Goal: Task Accomplishment & Management: Manage account settings

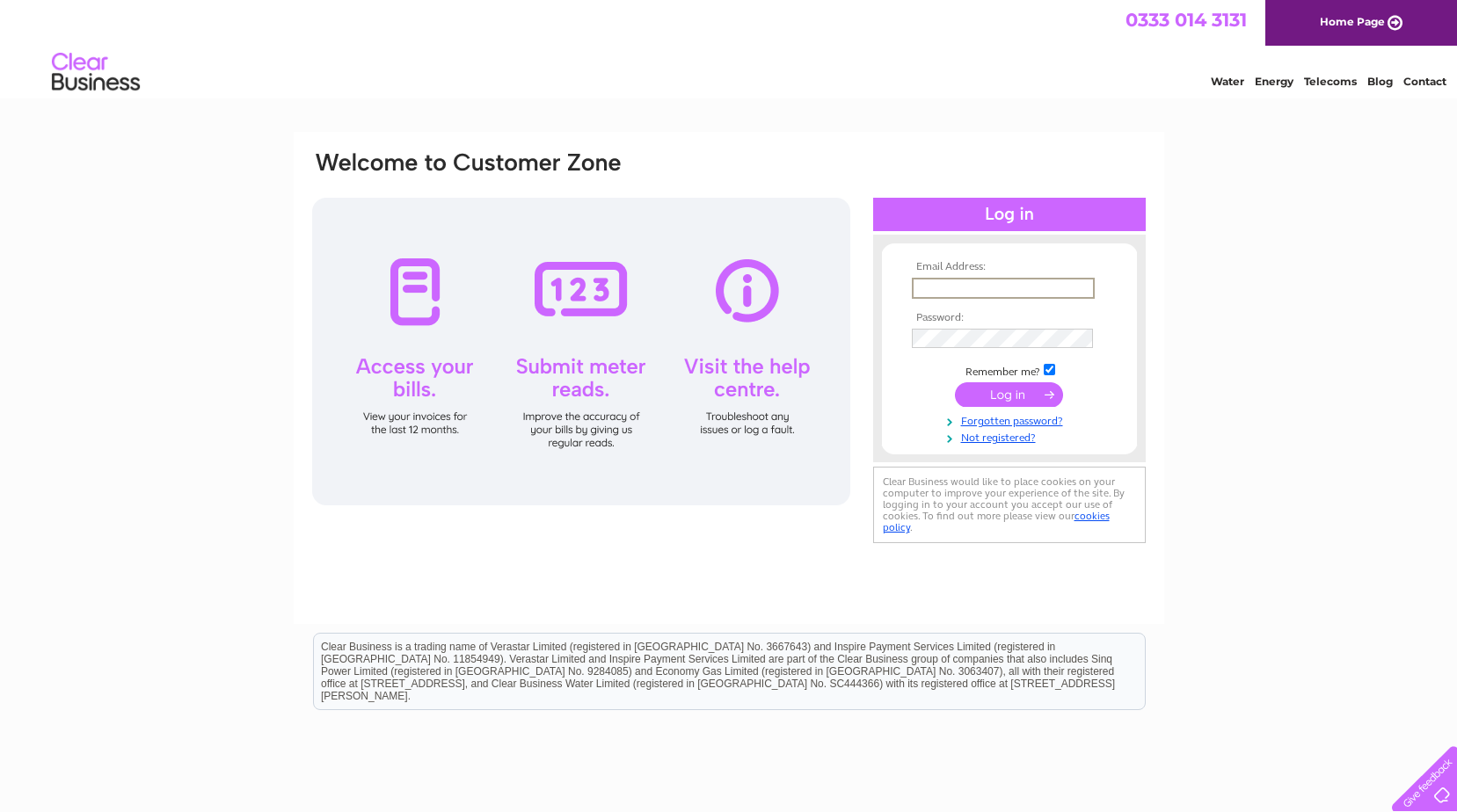
click at [964, 279] on input "text" at bounding box center [1003, 288] width 183 height 21
type input "info@terratrain.co.uk"
click at [1009, 397] on input "submit" at bounding box center [1008, 395] width 108 height 25
click at [1008, 283] on input "text" at bounding box center [1003, 288] width 183 height 21
type input "info@terratrain.co.uk"
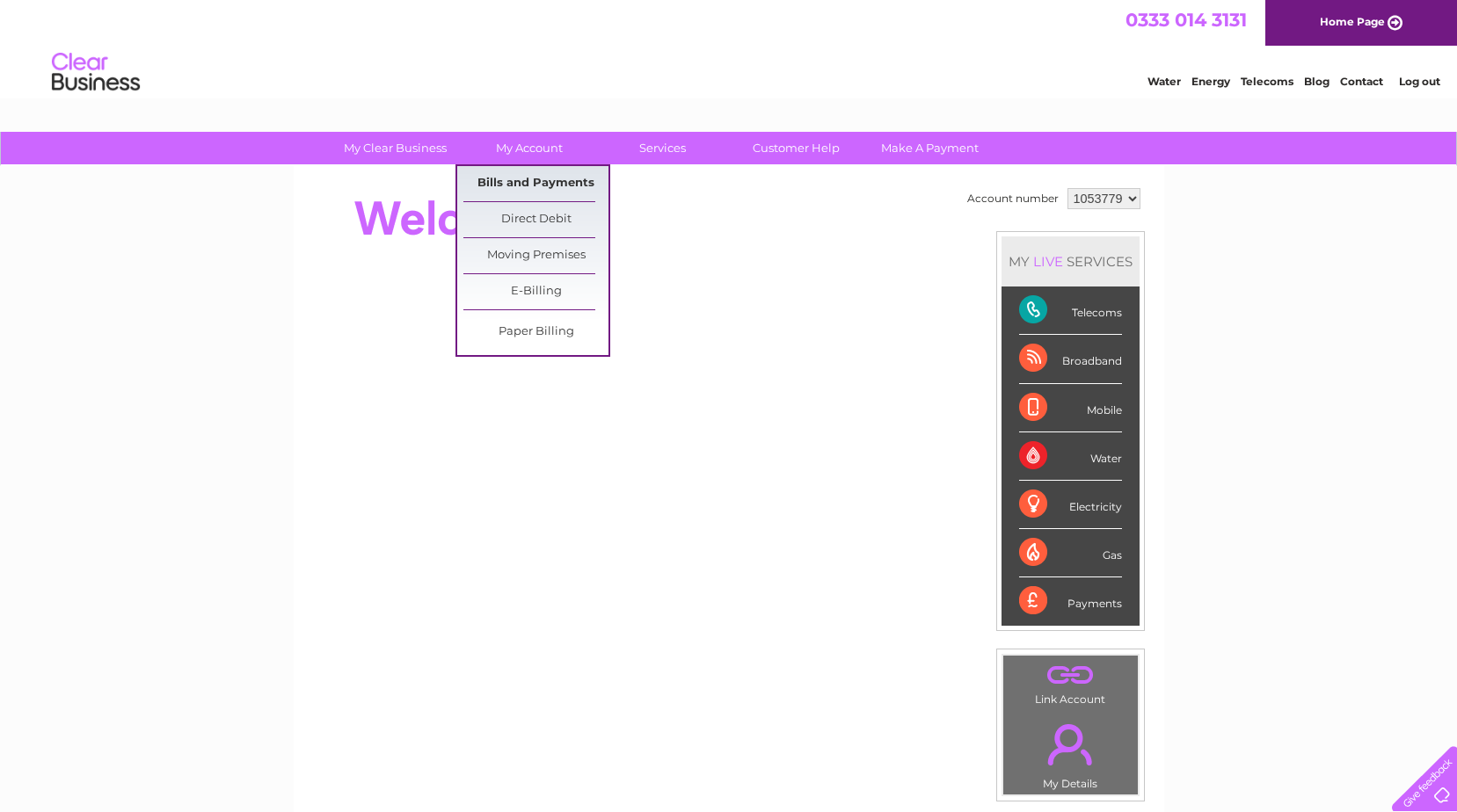
click at [510, 179] on link "Bills and Payments" at bounding box center [535, 184] width 145 height 36
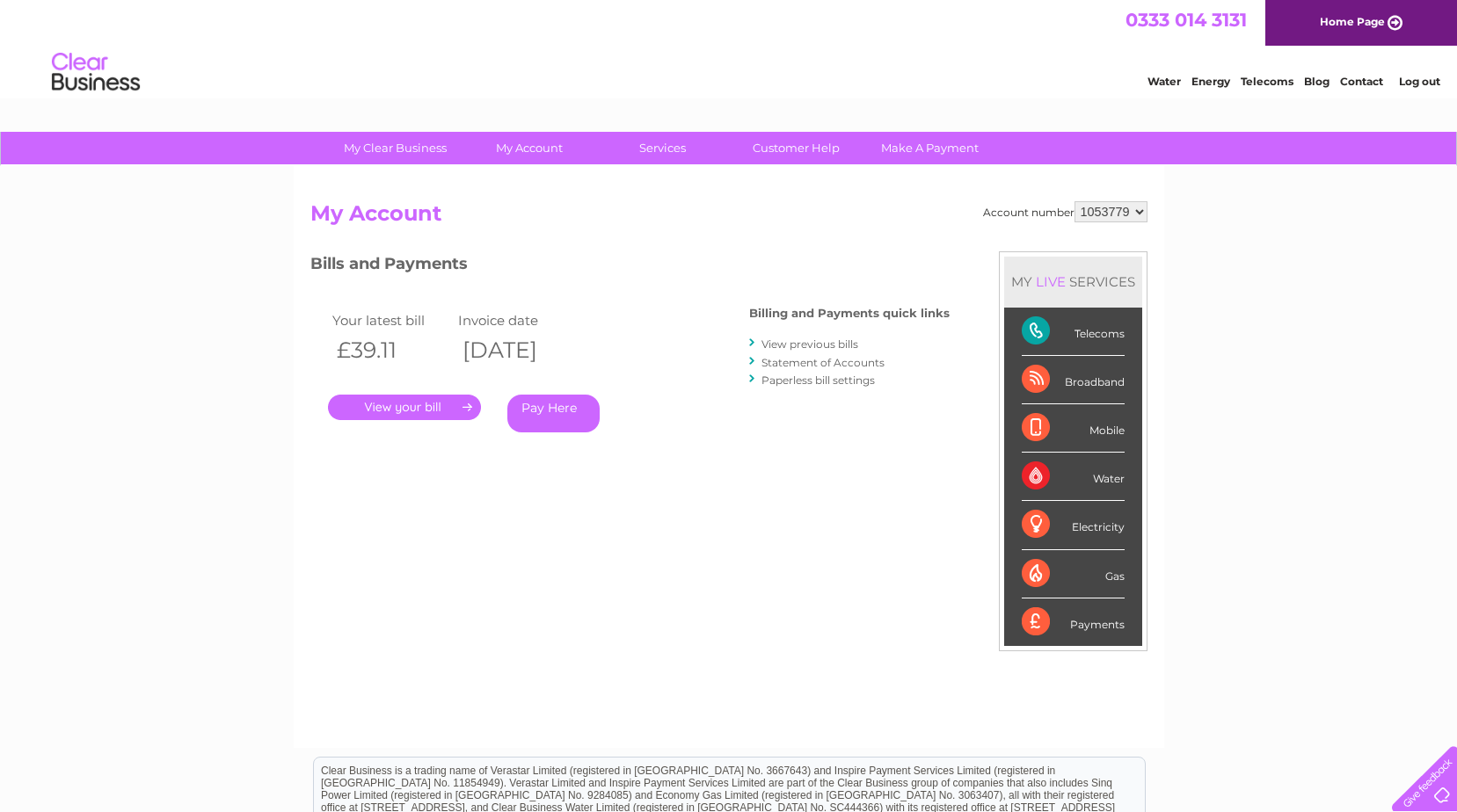
click at [419, 403] on link "." at bounding box center [405, 407] width 153 height 26
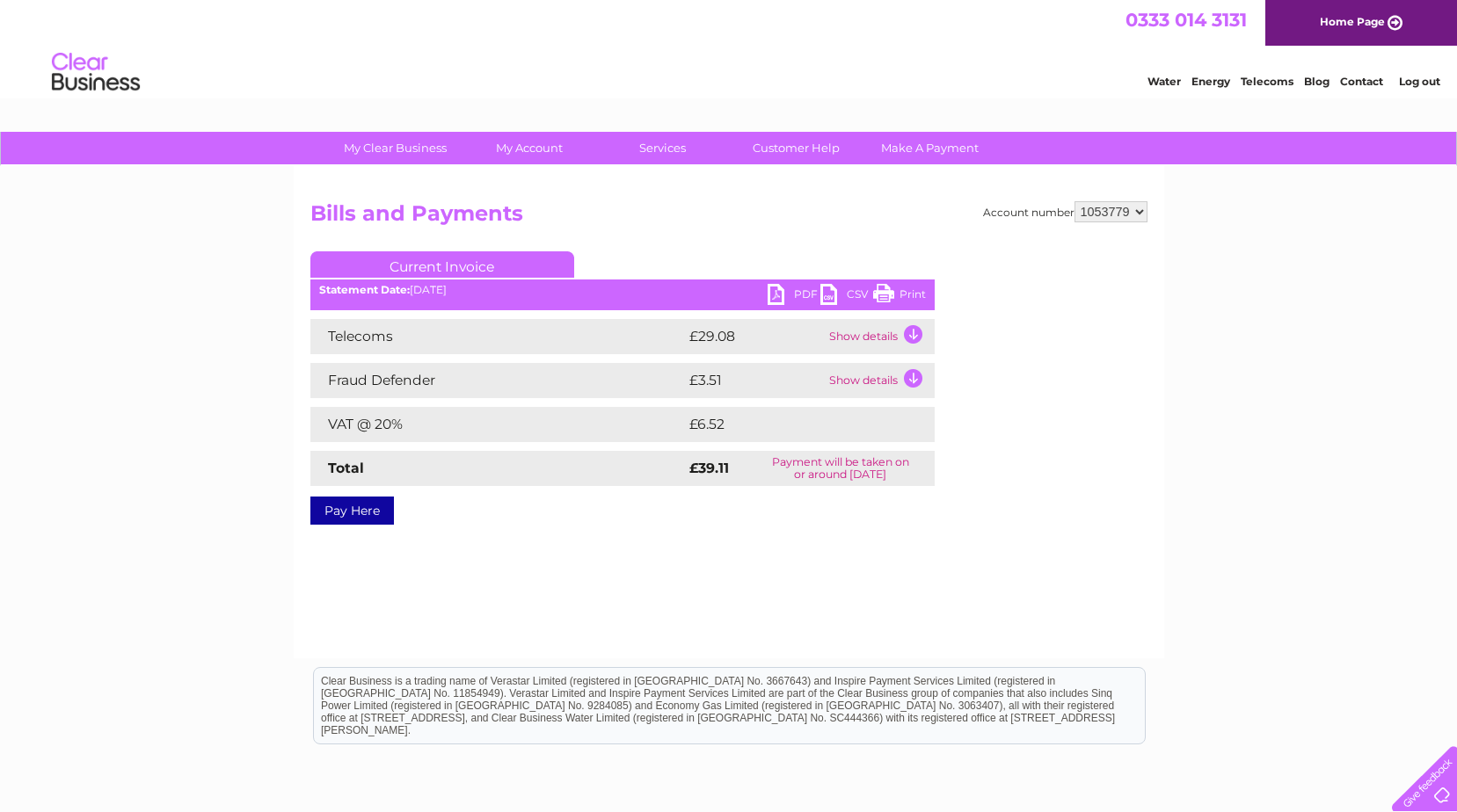
click at [896, 289] on link "Print" at bounding box center [899, 297] width 52 height 26
click at [908, 330] on td "Show details" at bounding box center [879, 337] width 110 height 36
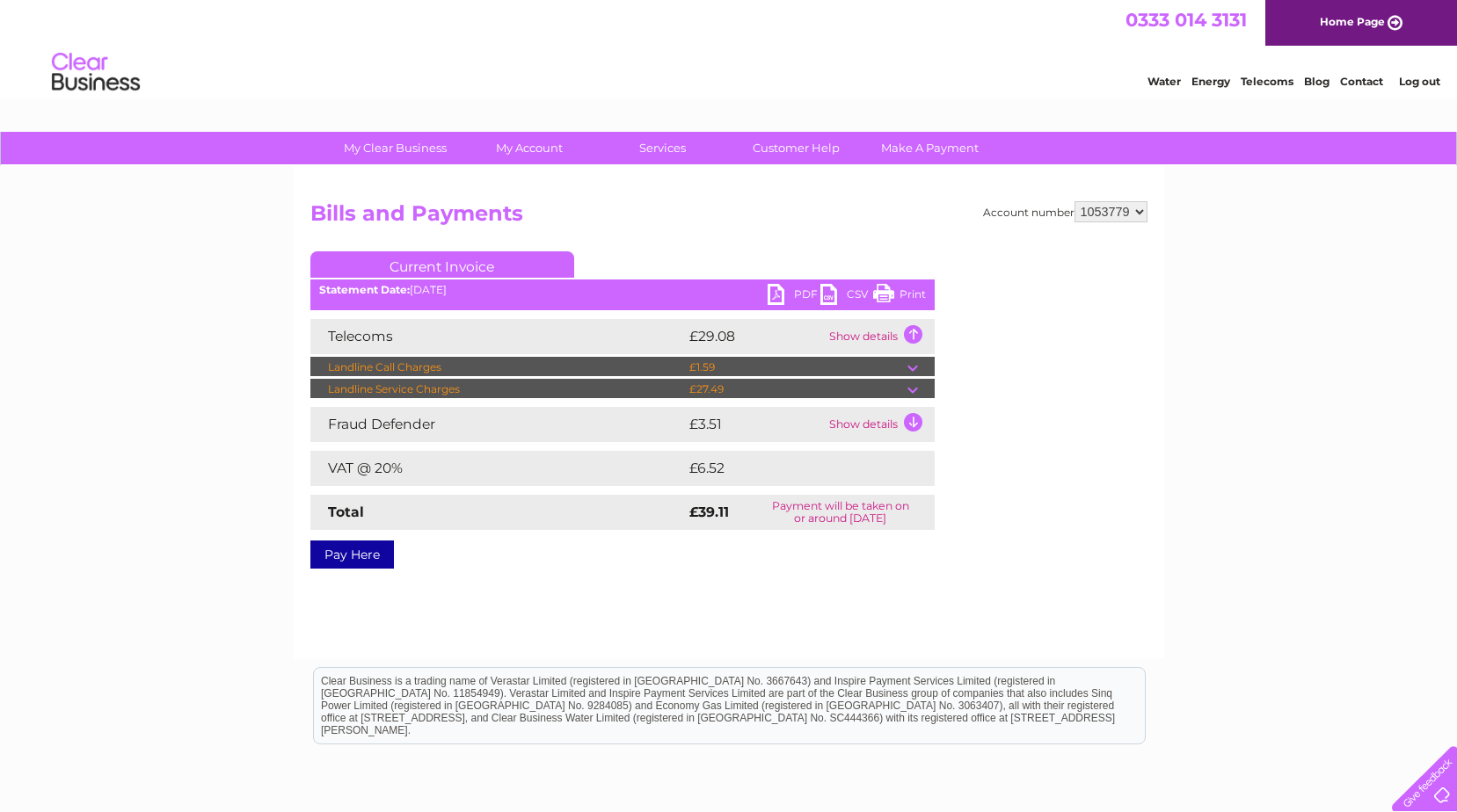
click at [912, 387] on td at bounding box center [921, 389] width 28 height 21
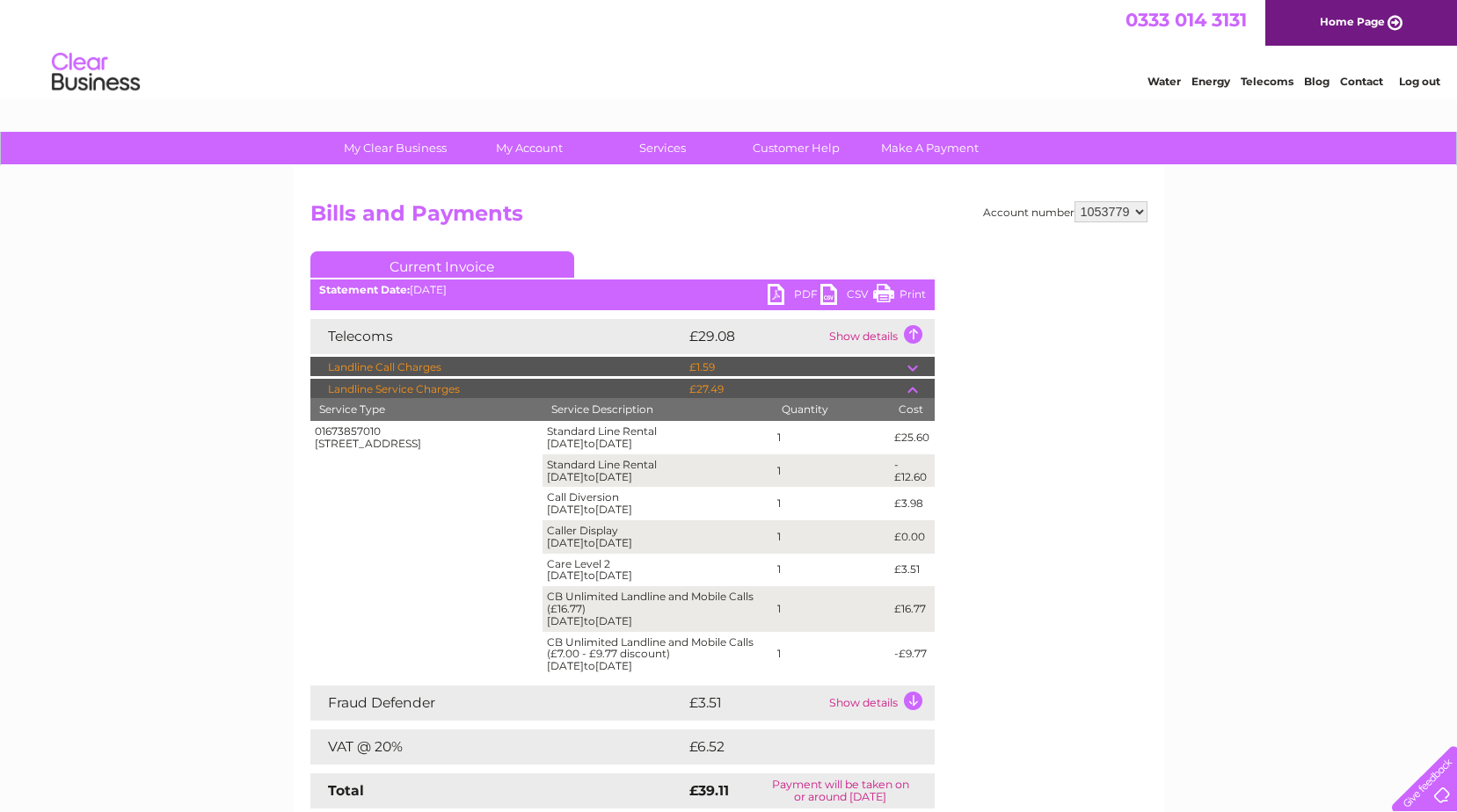
click at [1429, 76] on link "Log out" at bounding box center [1419, 81] width 42 height 13
